Goal: Task Accomplishment & Management: Use online tool/utility

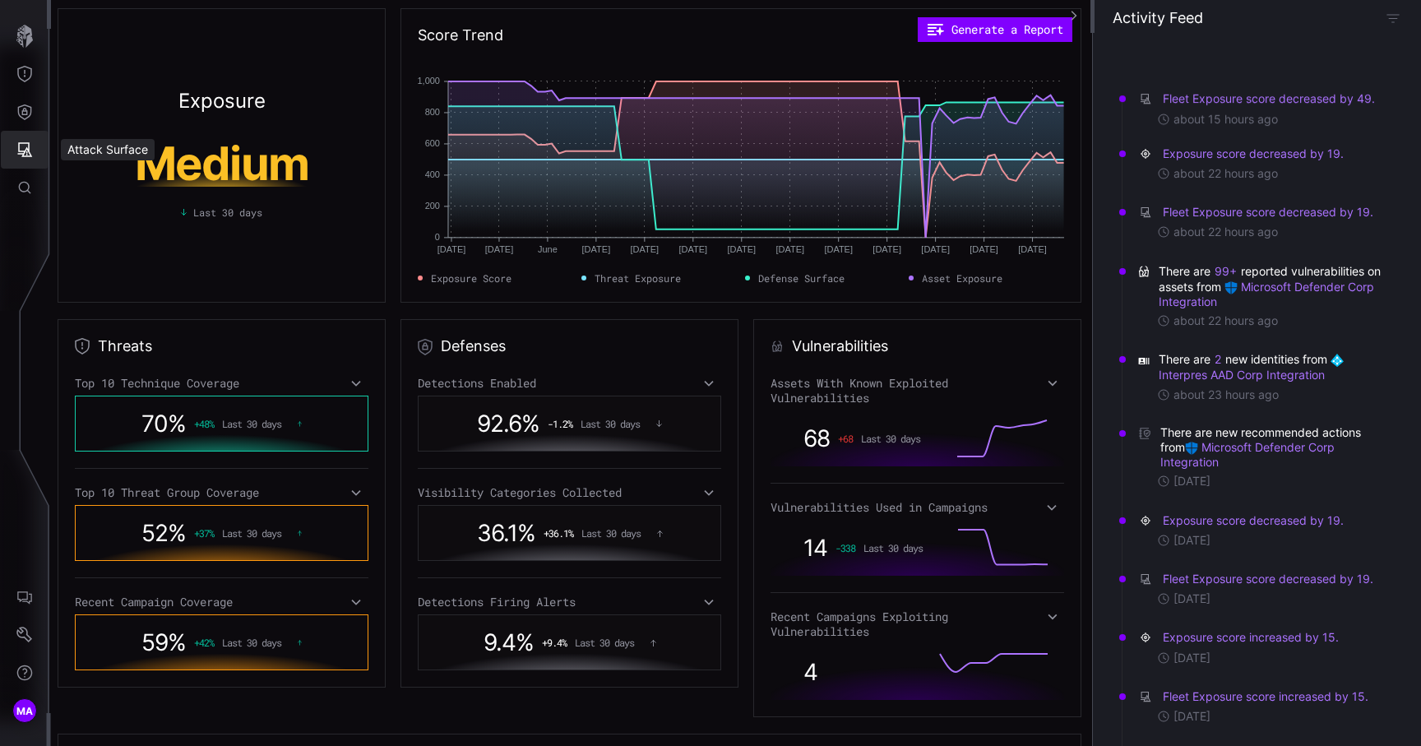
click at [34, 117] on button "Defense Surface" at bounding box center [25, 112] width 48 height 38
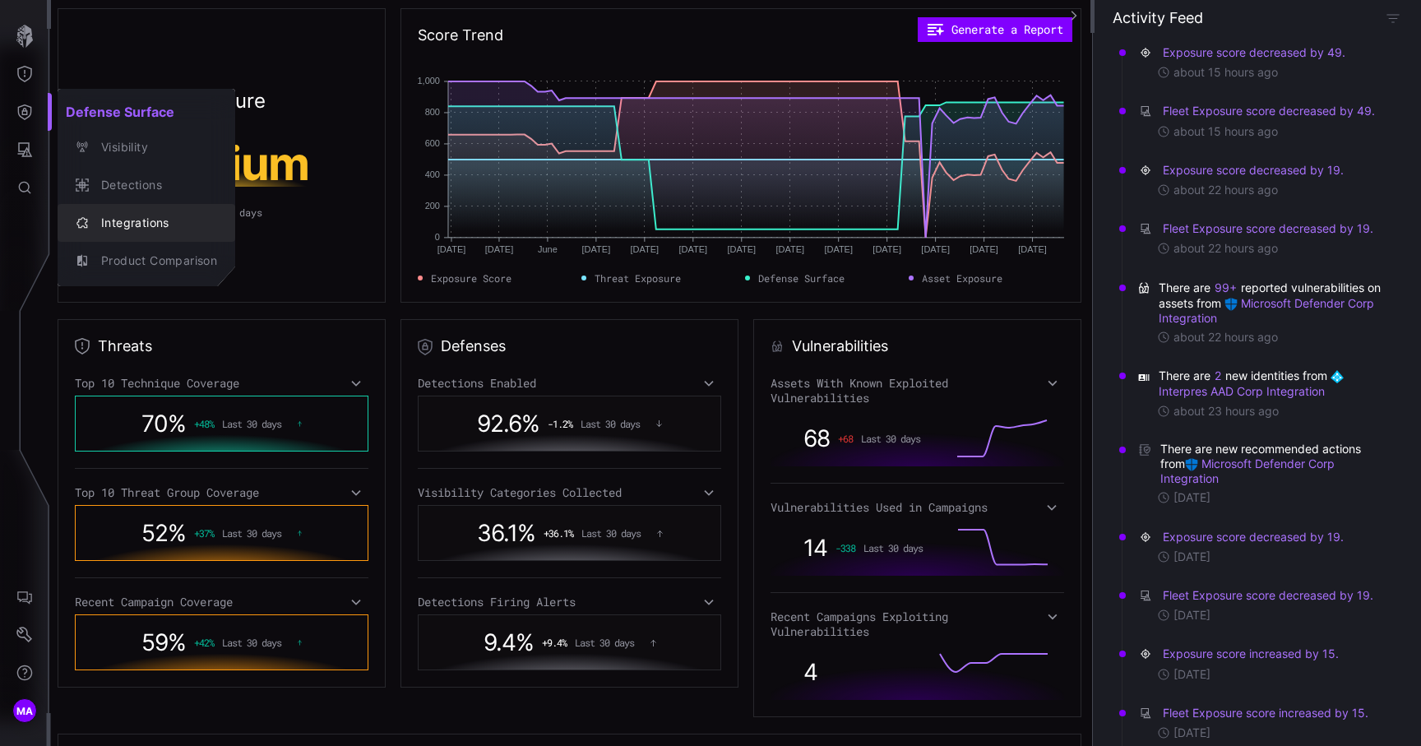
click at [150, 222] on div "Integrations" at bounding box center [155, 223] width 124 height 21
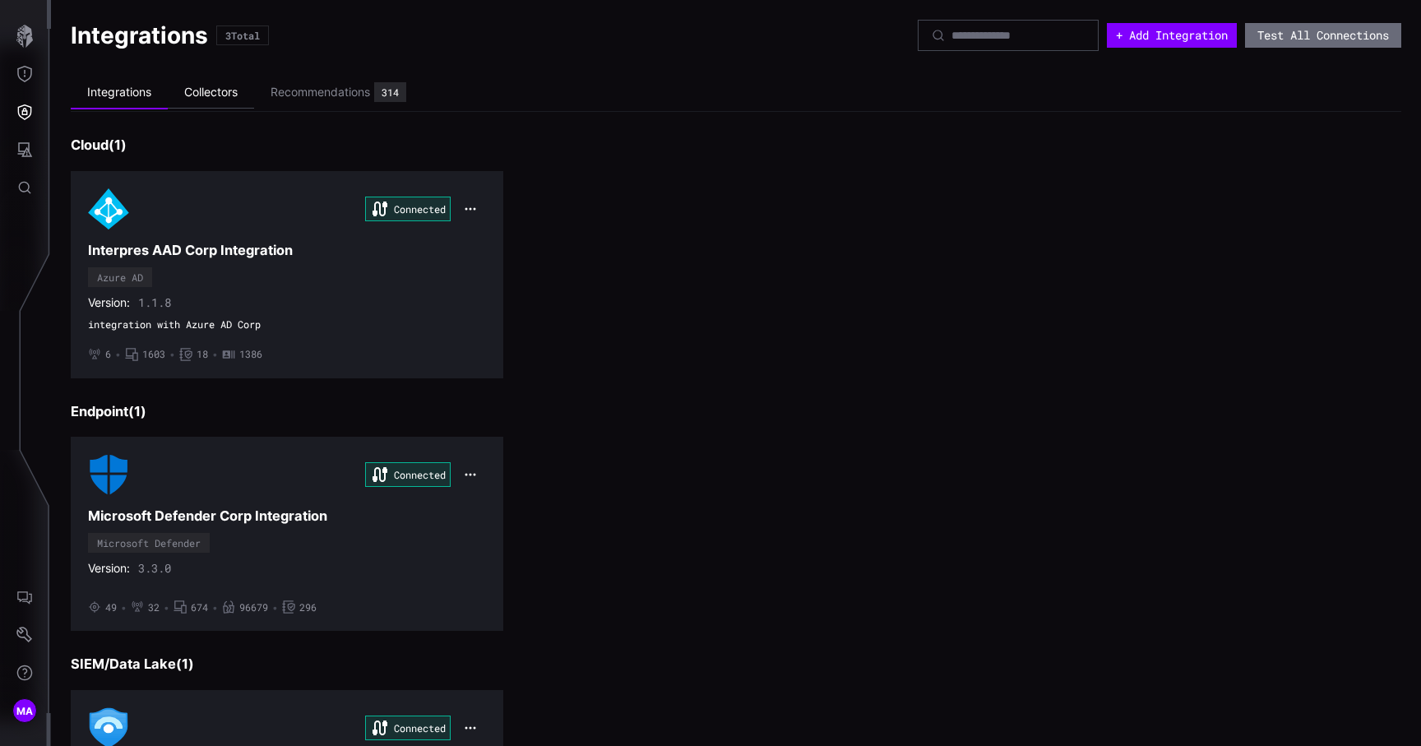
click at [207, 96] on li "Collectors" at bounding box center [211, 92] width 86 height 32
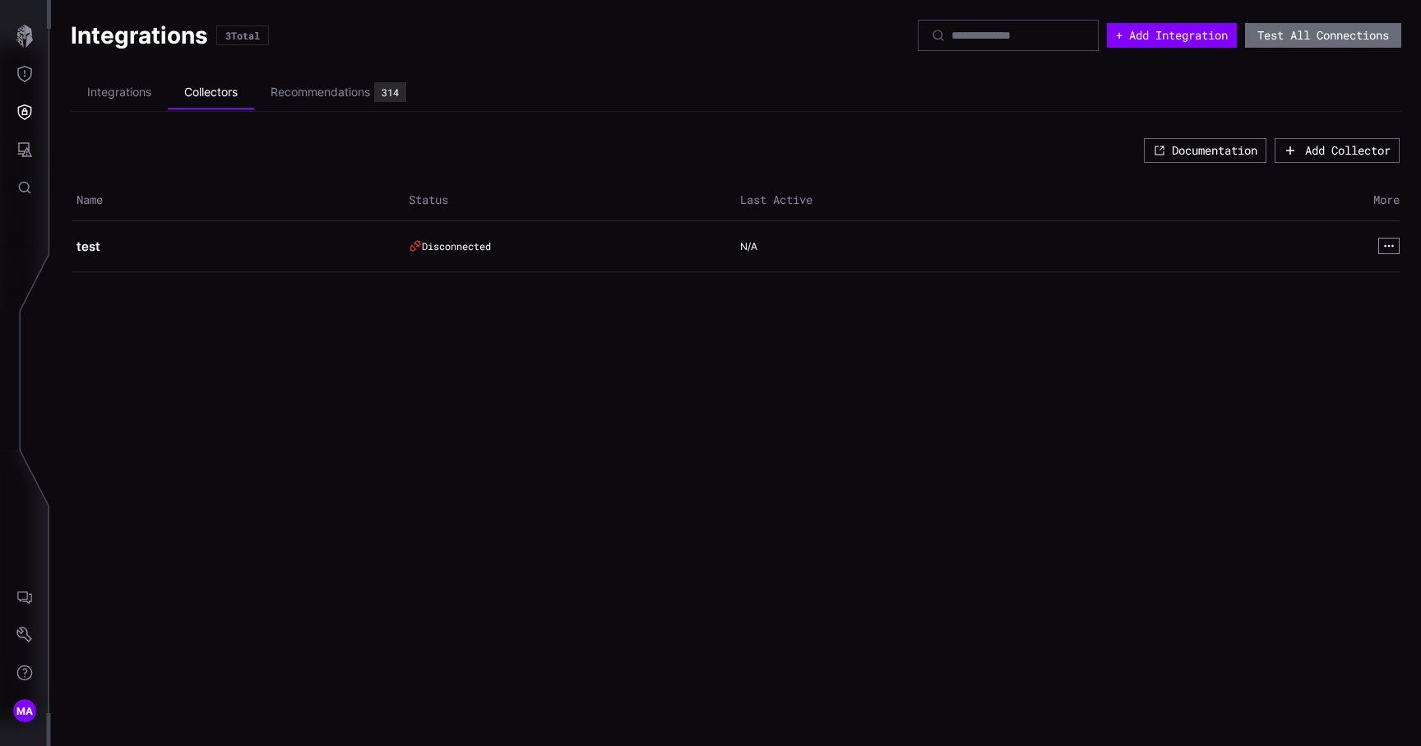
click at [1384, 246] on icon "button" at bounding box center [1388, 246] width 9 height 2
click at [1370, 261] on button "View" at bounding box center [1353, 267] width 89 height 23
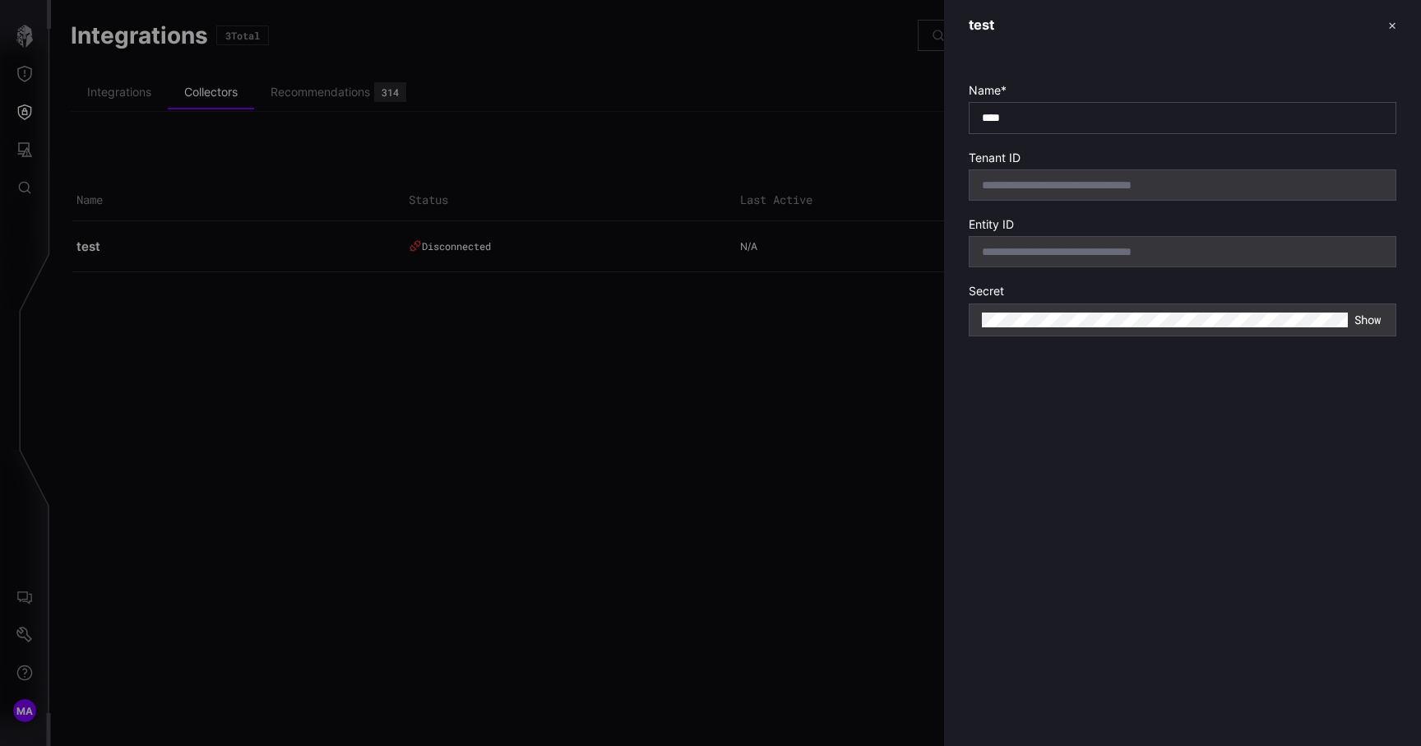
click at [1298, 175] on div "**********" at bounding box center [1182, 184] width 428 height 31
click at [1365, 326] on button "Show" at bounding box center [1367, 320] width 28 height 16
click at [862, 378] on div at bounding box center [710, 373] width 1421 height 746
